Goal: Task Accomplishment & Management: Use online tool/utility

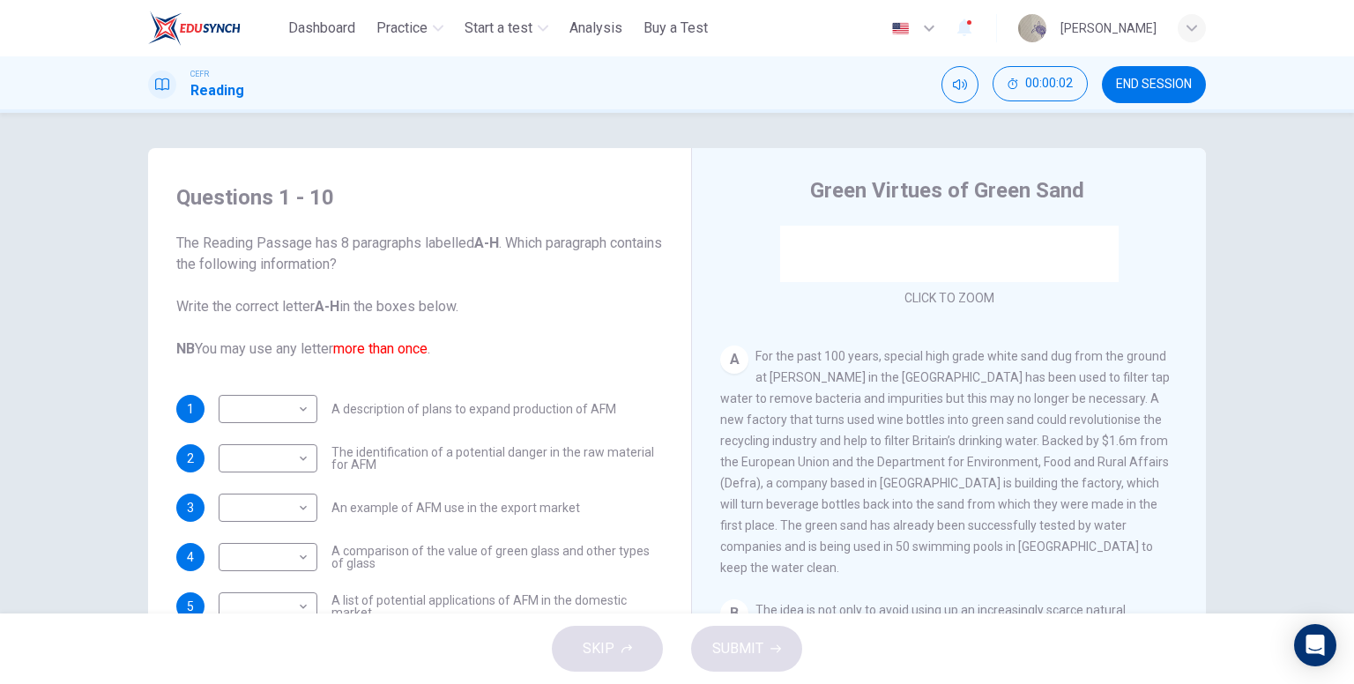
scroll to position [353, 0]
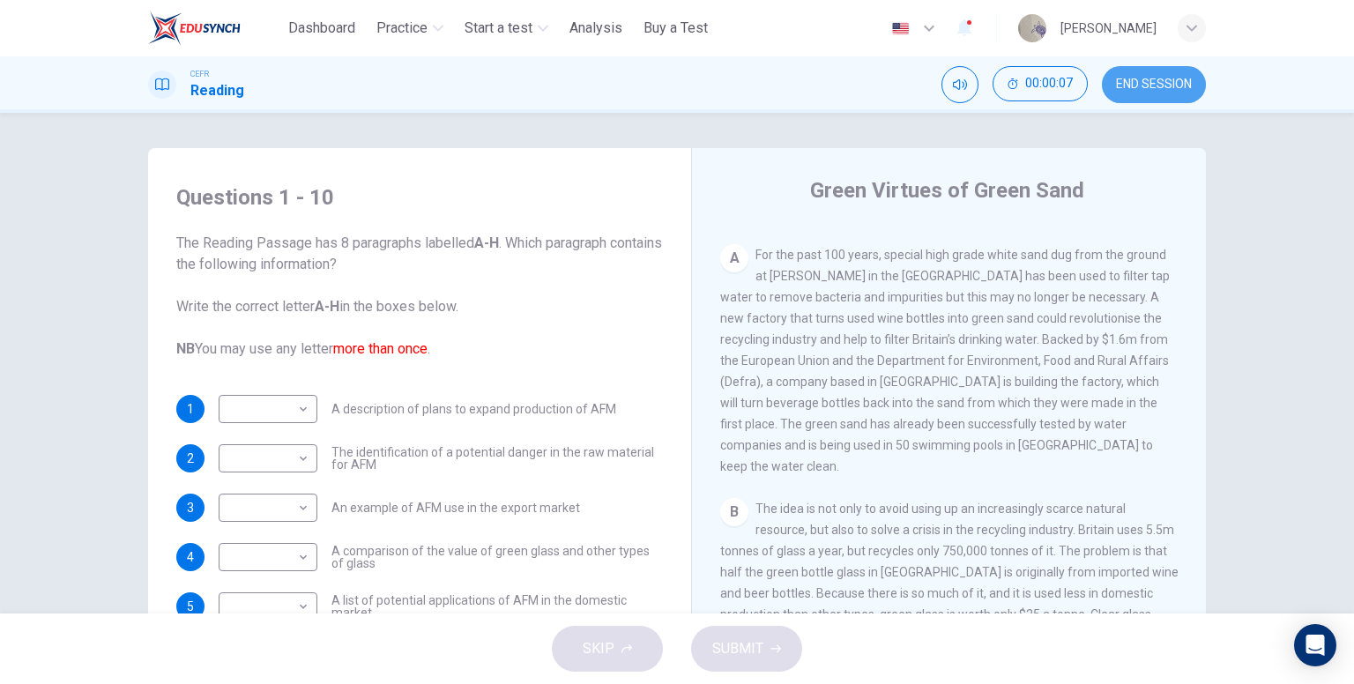
click at [1142, 89] on span "END SESSION" at bounding box center [1154, 85] width 76 height 14
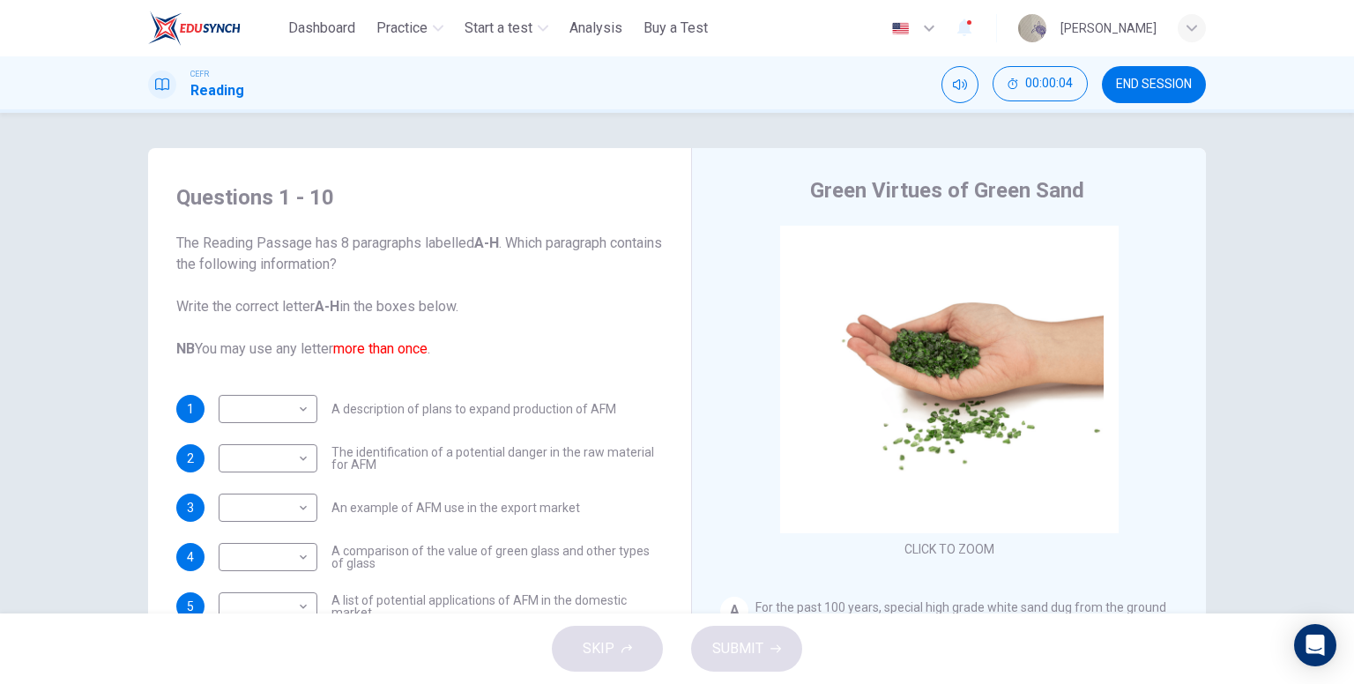
drag, startPoint x: 1148, startPoint y: 78, endPoint x: 761, endPoint y: 108, distance: 388.2
click at [1150, 82] on span "END SESSION" at bounding box center [1154, 85] width 76 height 14
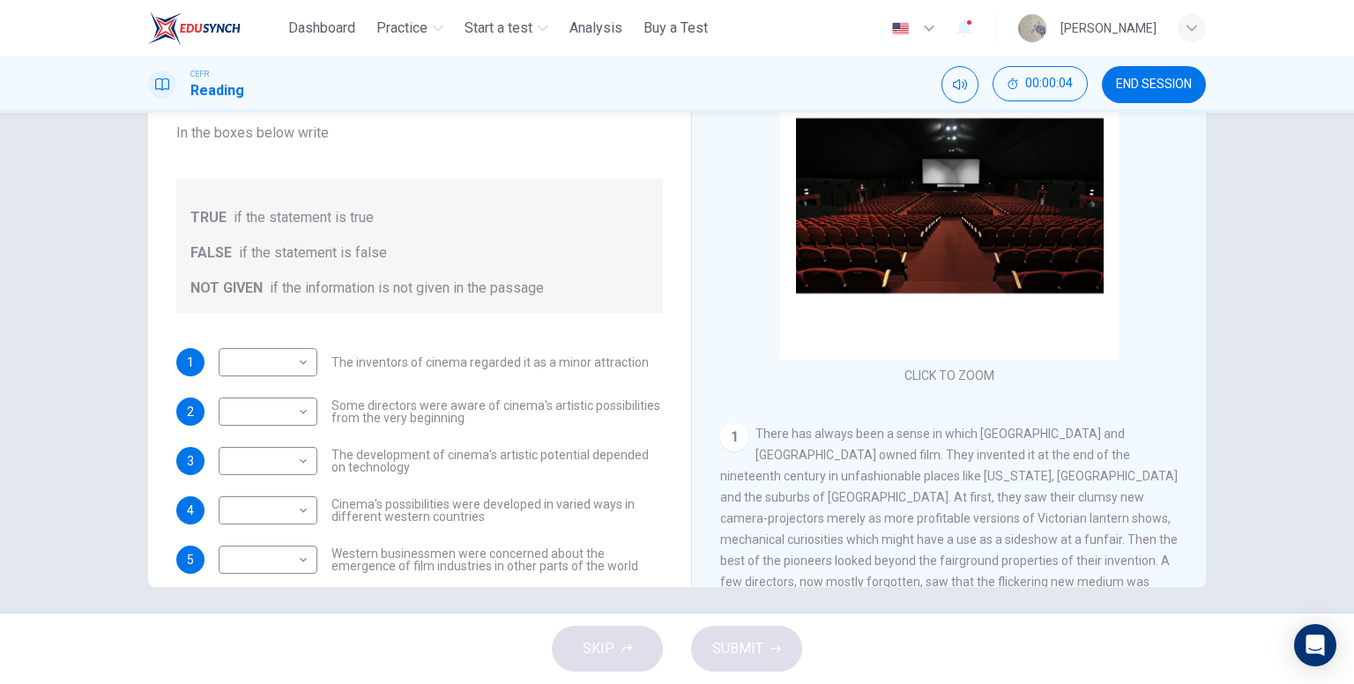
scroll to position [176, 0]
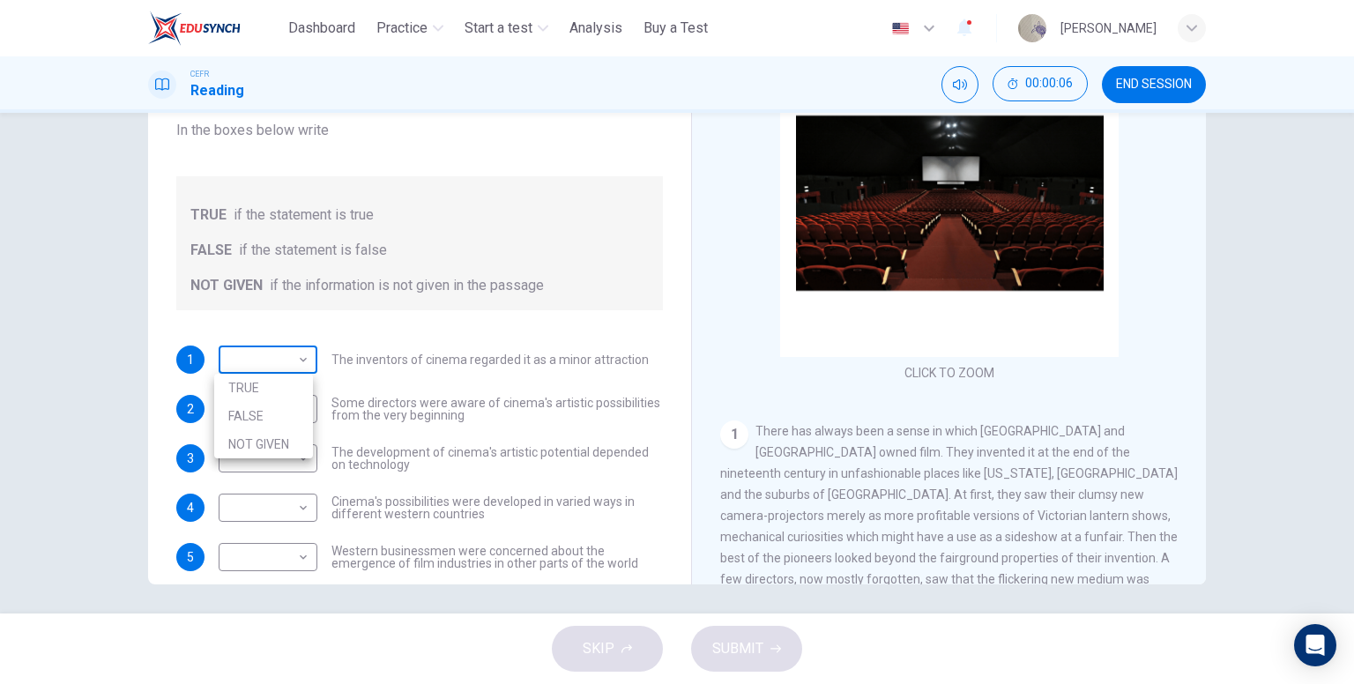
click at [279, 354] on body "This site uses cookies, as explained in our Privacy Policy . If you agree to th…" at bounding box center [677, 342] width 1354 height 684
click at [1156, 89] on div at bounding box center [677, 342] width 1354 height 684
drag, startPoint x: 1135, startPoint y: 85, endPoint x: 760, endPoint y: 110, distance: 375.5
click at [1135, 86] on span "END SESSION" at bounding box center [1154, 85] width 76 height 14
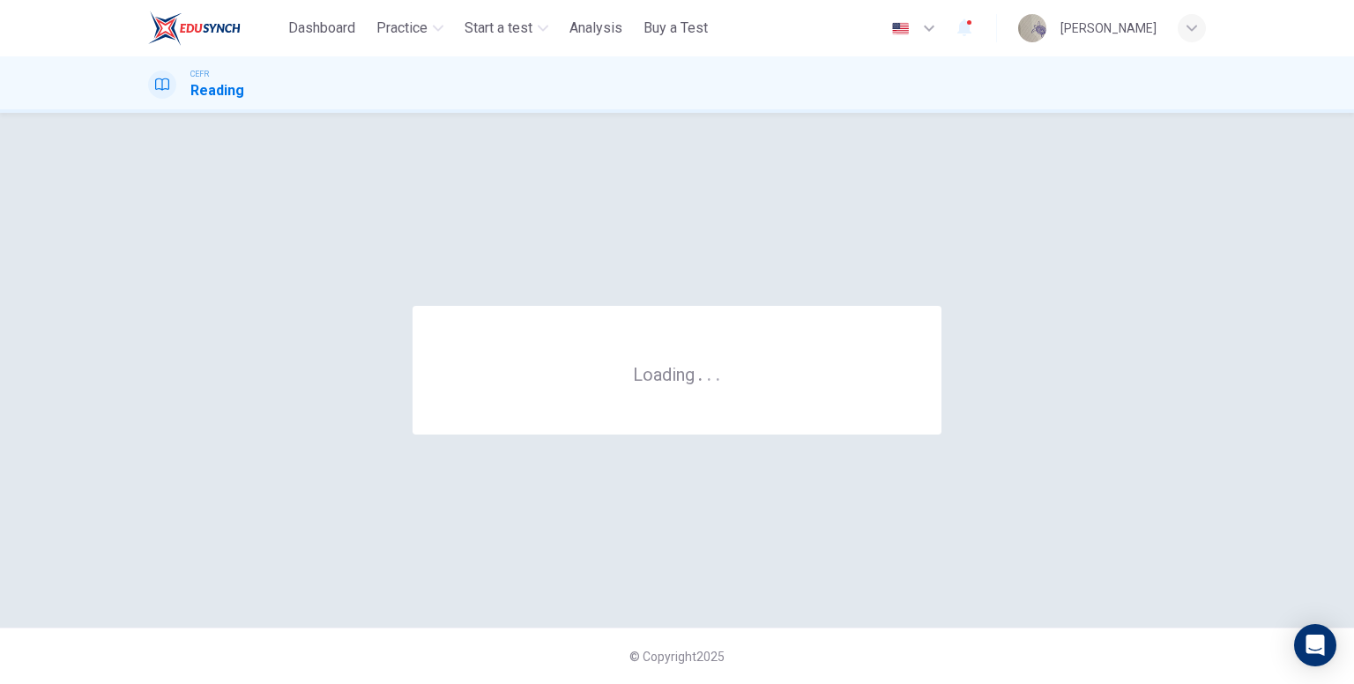
scroll to position [0, 0]
